Goal: Task Accomplishment & Management: Complete application form

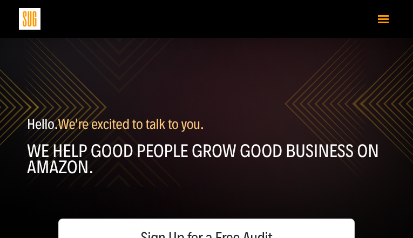
type input "kpRPislcwOPR"
type input "letMTdOtcrV"
type input "vitebapu21@gmail.com"
type input "7513660479"
type input "uJaLviUpCYrsuet"
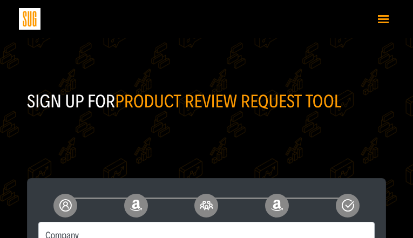
type input "PCekoDFQDQ"
type input "FRTCLfigKURpkkf"
type input "3840920527"
type input "EUXbphQCrFe"
type input "vitebapu21@gmail.com"
